Goal: Transaction & Acquisition: Subscribe to service/newsletter

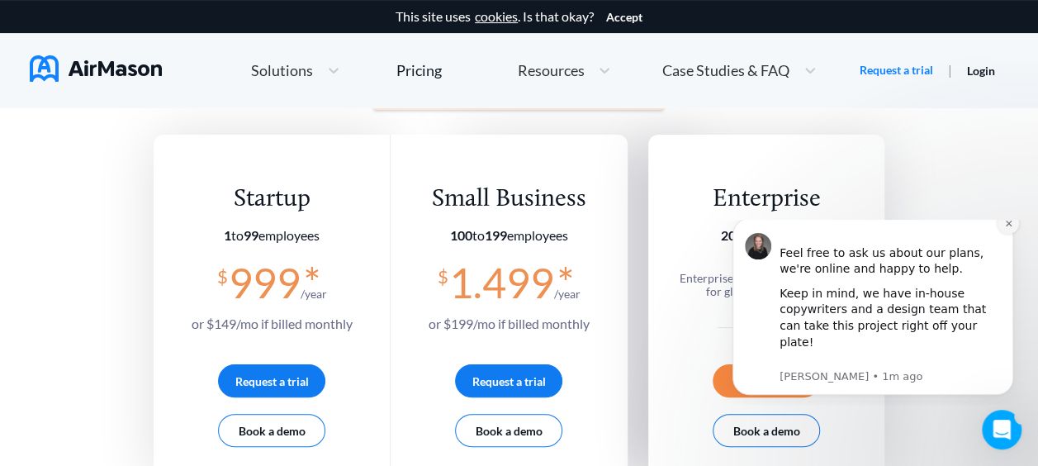
click at [1006, 228] on icon "Dismiss notification" at bounding box center [1008, 223] width 9 height 9
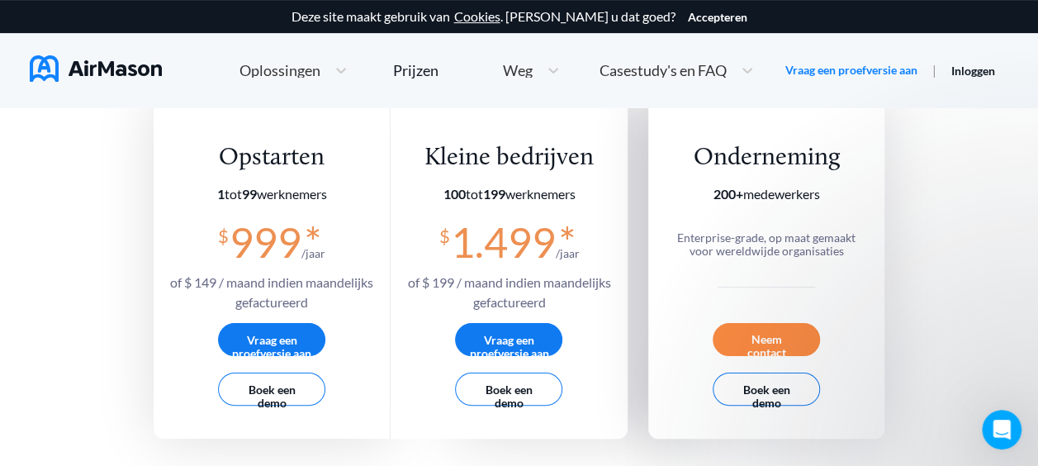
scroll to position [338, 0]
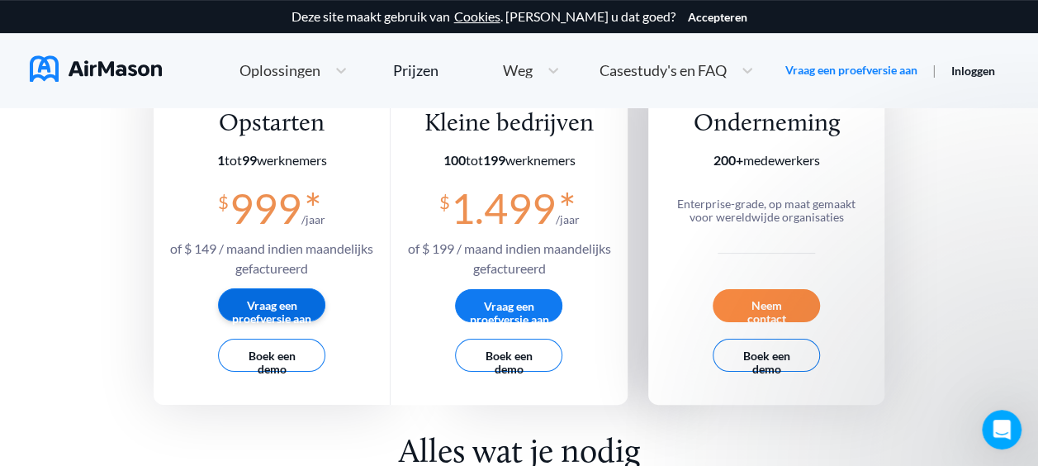
click at [290, 304] on button "Vraag een proefversie aan" at bounding box center [271, 304] width 107 height 33
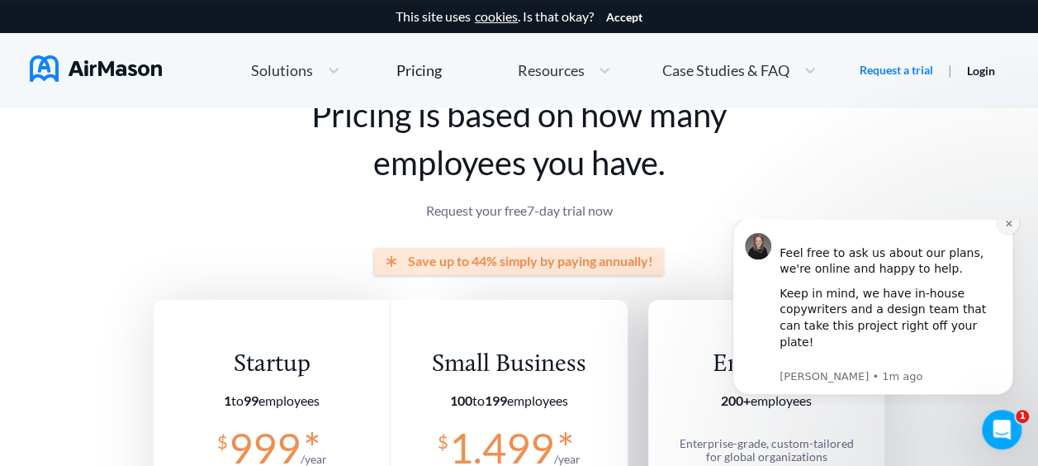
click at [1003, 234] on button "Dismiss notification" at bounding box center [1007, 222] width 21 height 21
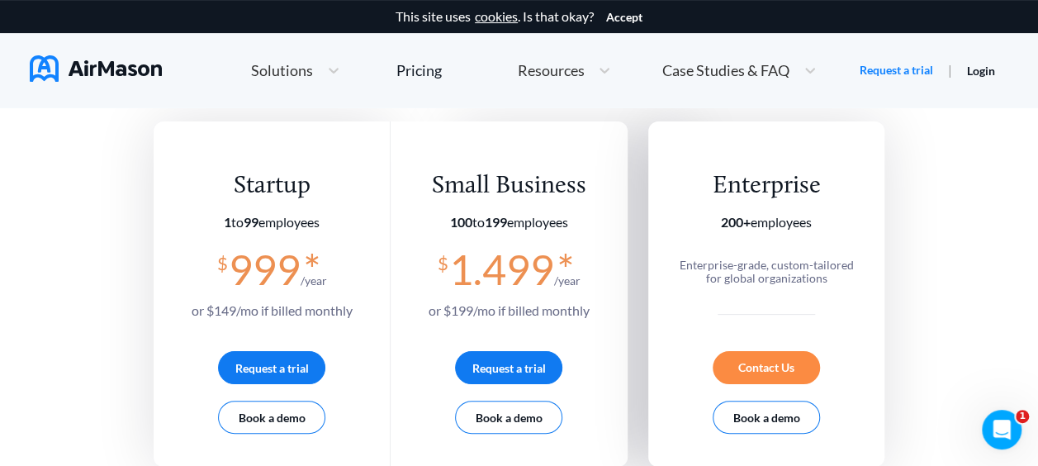
scroll to position [330, 0]
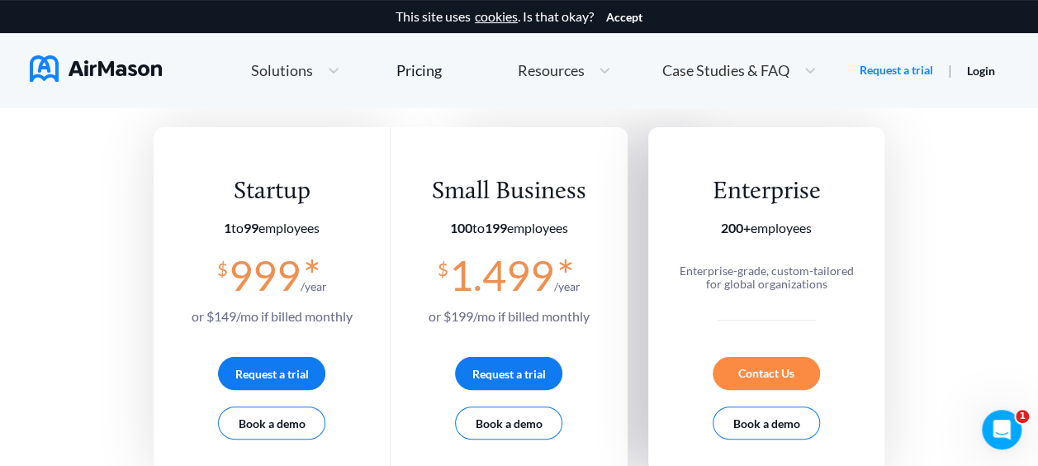
drag, startPoint x: 87, startPoint y: 144, endPoint x: 986, endPoint y: 183, distance: 899.8
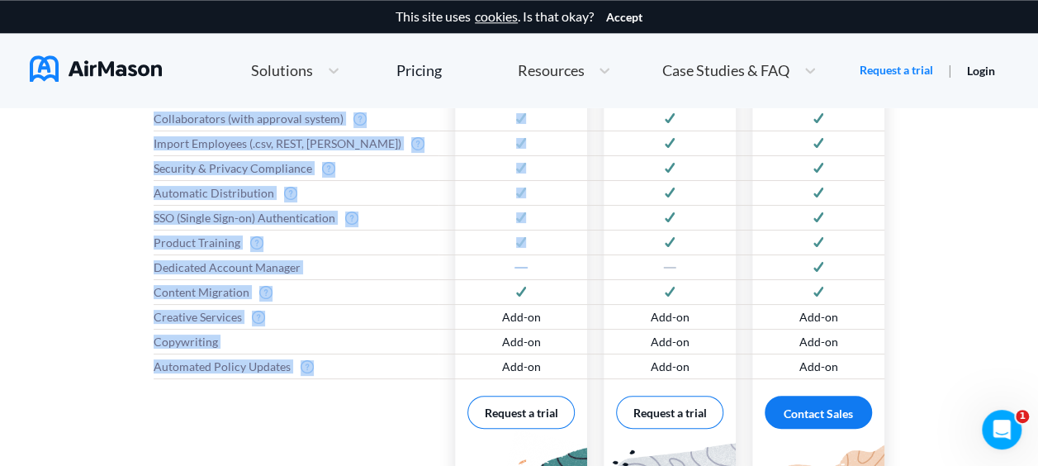
scroll to position [998, 0]
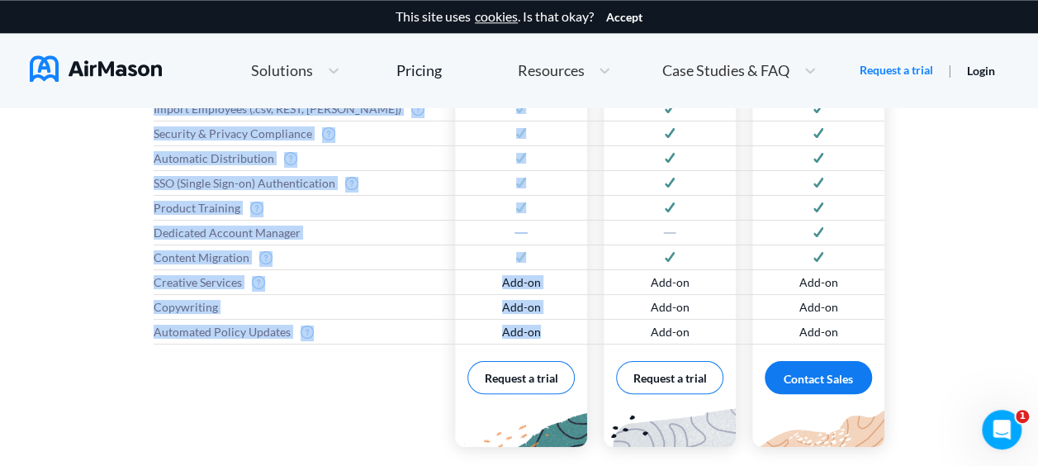
drag, startPoint x: 161, startPoint y: 140, endPoint x: 561, endPoint y: 329, distance: 442.7
click at [561, 329] on div "Features Digital Handbooks Digital Signatures Automatic Versioning Automated Si…" at bounding box center [519, 165] width 731 height 595
copy div "eatures Digital Handbooks Digital Signatures Automatic Versioning Automated Sig…"
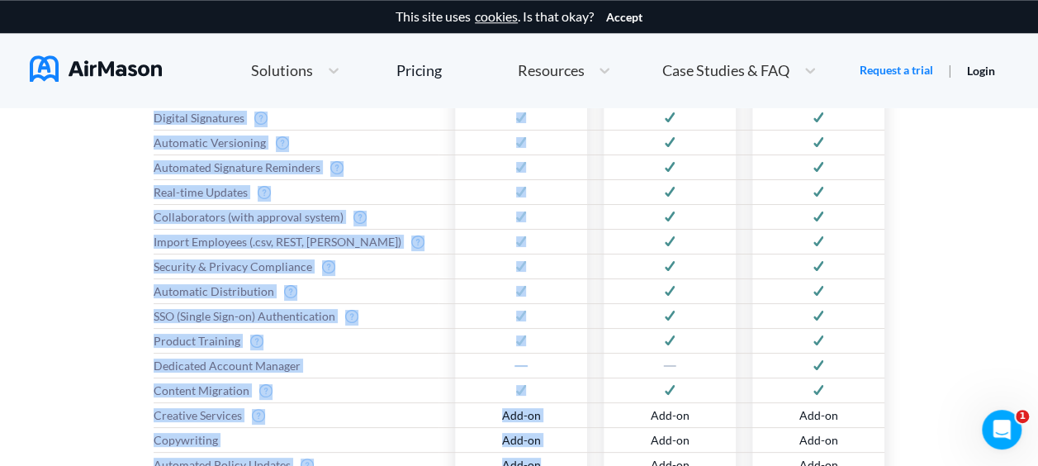
scroll to position [833, 0]
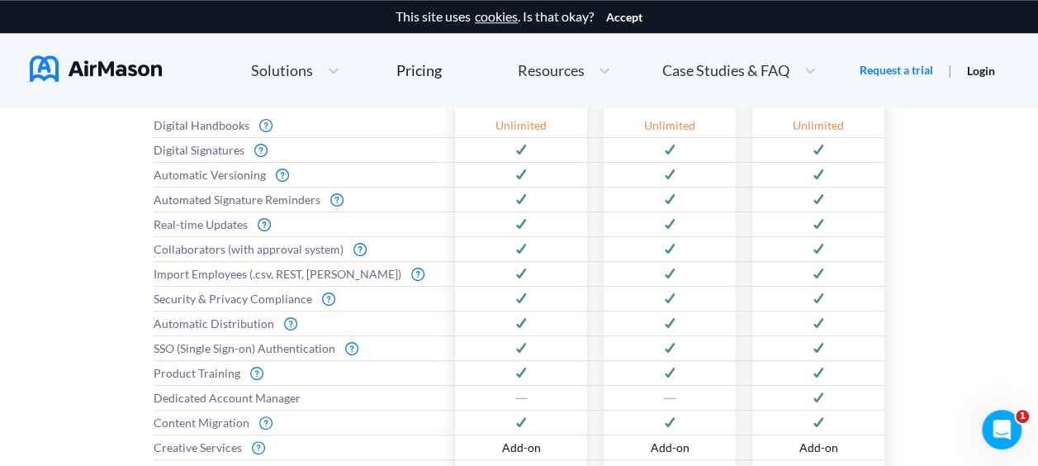
click at [953, 168] on div "Everything you need to get started Features Digital Handbooks Digital Signature…" at bounding box center [519, 309] width 1038 height 770
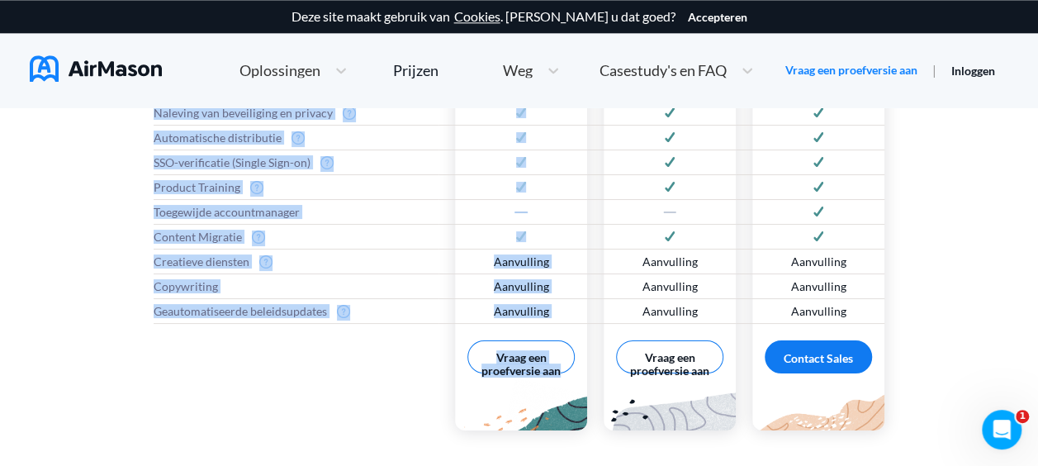
scroll to position [1012, 0]
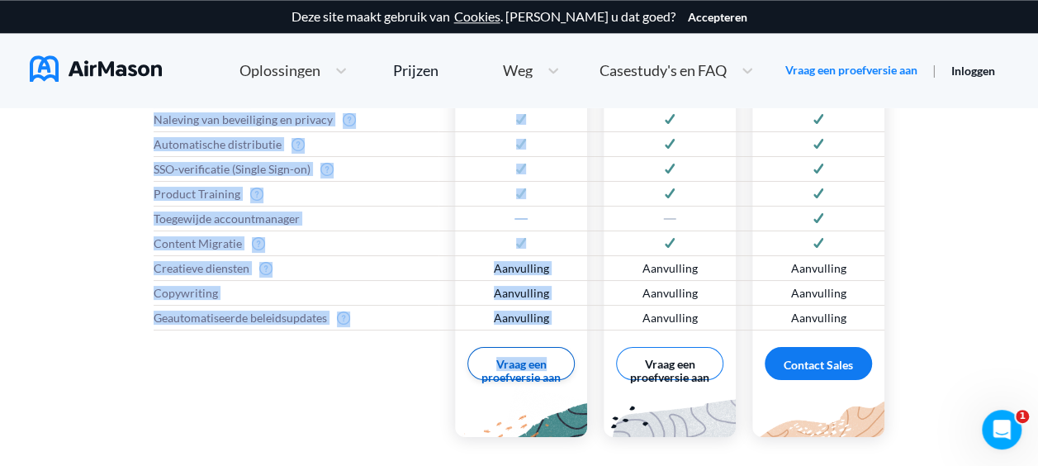
drag, startPoint x: 154, startPoint y: 119, endPoint x: 560, endPoint y: 368, distance: 476.5
click at [560, 368] on div "Functies Digitale handboeken Digitale handtekeningen Automatisch versiebeheer G…" at bounding box center [519, 153] width 731 height 599
drag, startPoint x: 560, startPoint y: 368, endPoint x: 514, endPoint y: 267, distance: 110.5
copy div "Digitale handboeken Digitale handtekeningen Automatisch versiebeheer Geautomati…"
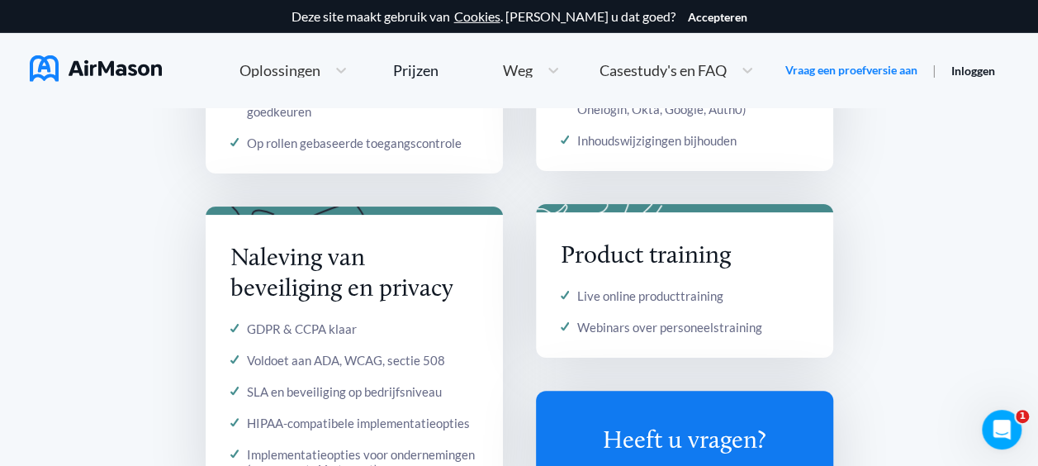
scroll to position [2580, 0]
